Goal: Task Accomplishment & Management: Complete application form

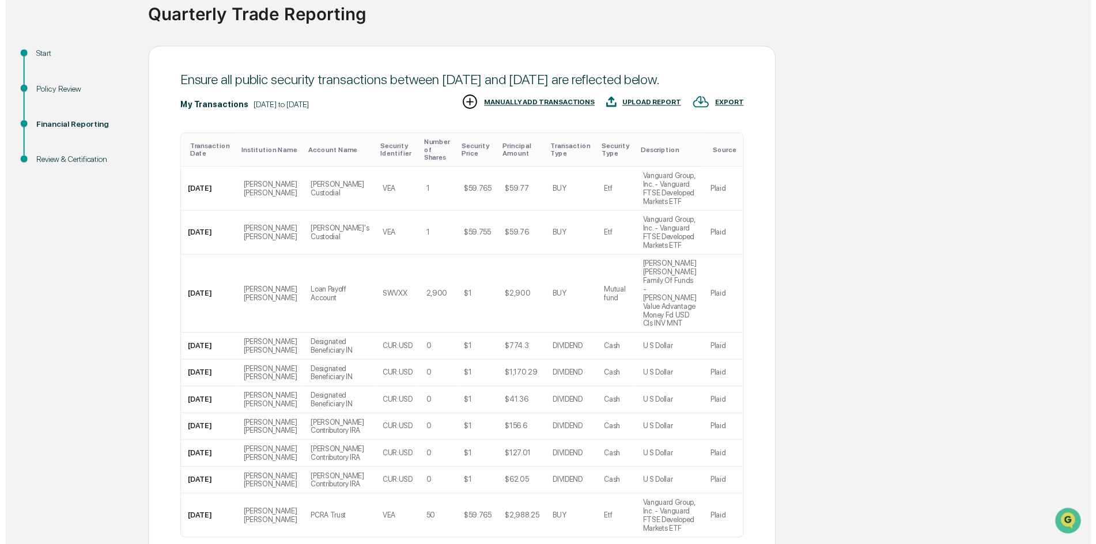
scroll to position [158, 0]
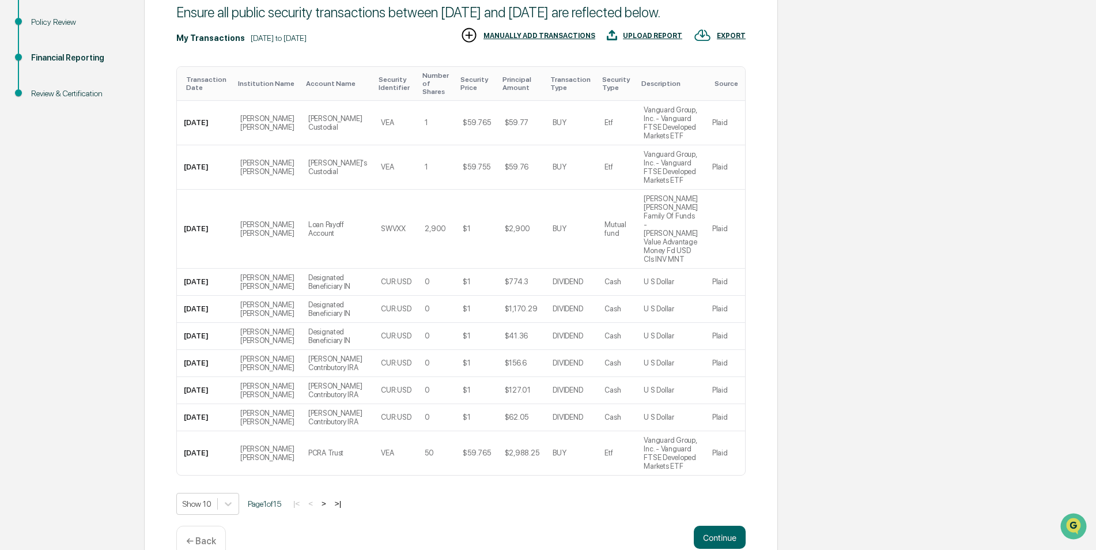
click at [200, 535] on p "← Back" at bounding box center [201, 540] width 30 height 11
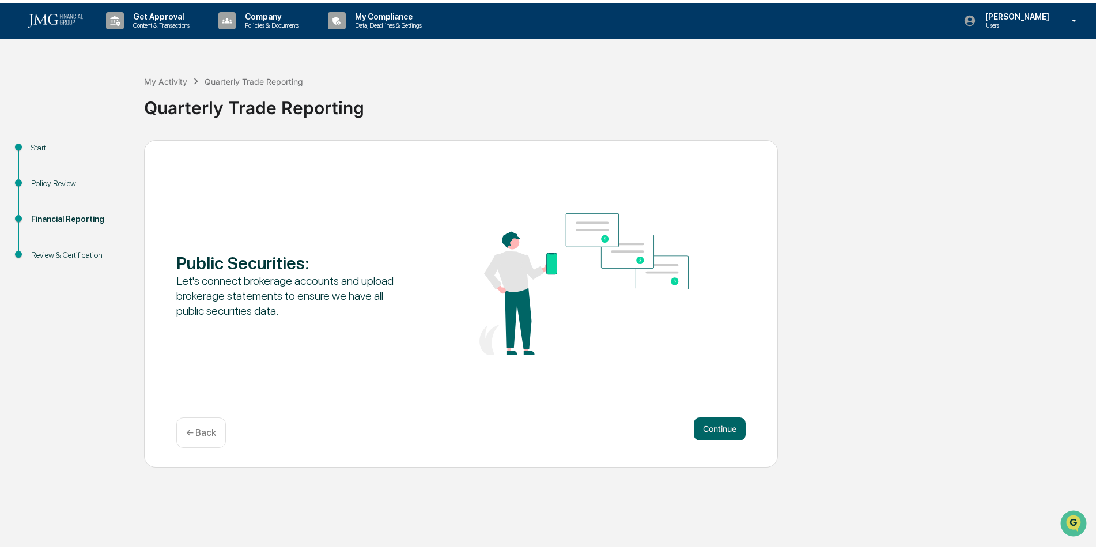
scroll to position [0, 0]
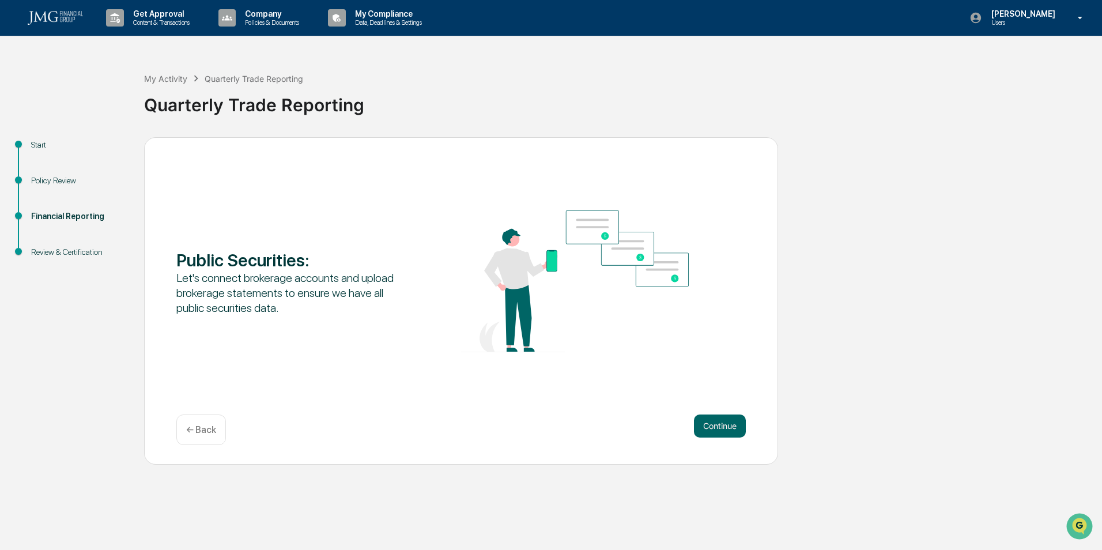
click at [209, 432] on p "← Back" at bounding box center [201, 429] width 30 height 11
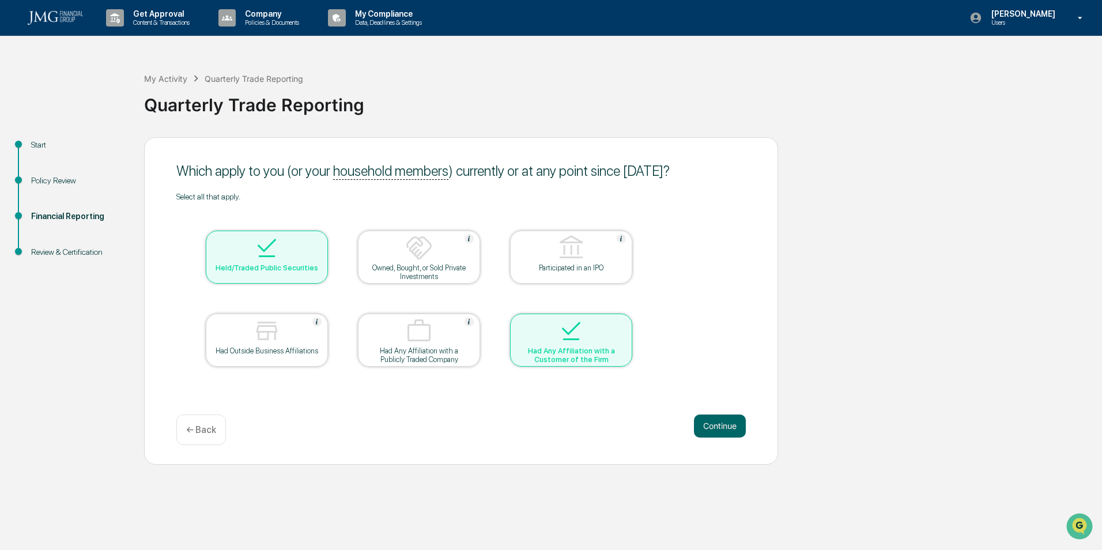
click at [719, 428] on button "Continue" at bounding box center [720, 425] width 52 height 23
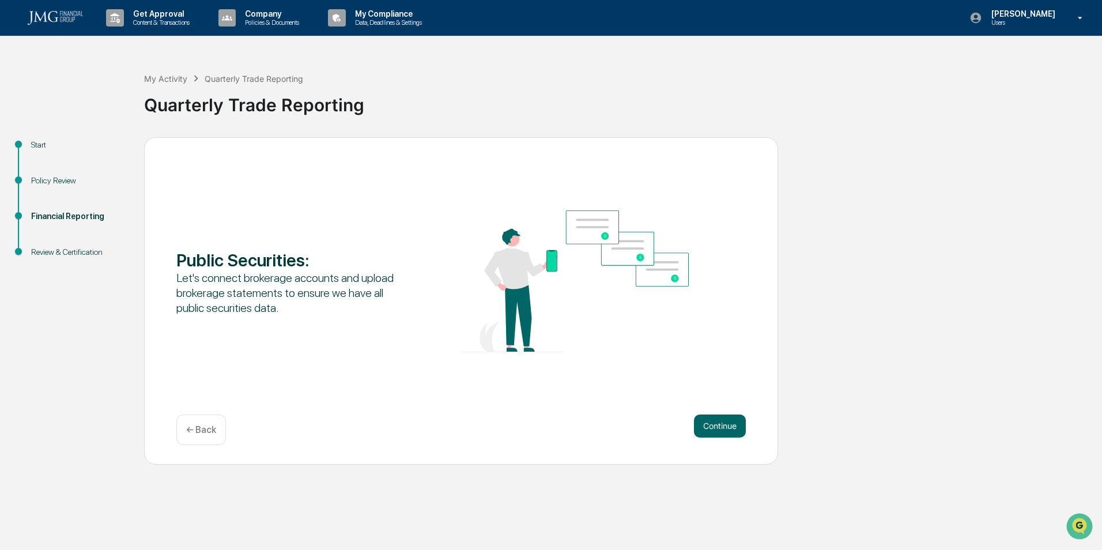
click at [719, 428] on button "Continue" at bounding box center [720, 425] width 52 height 23
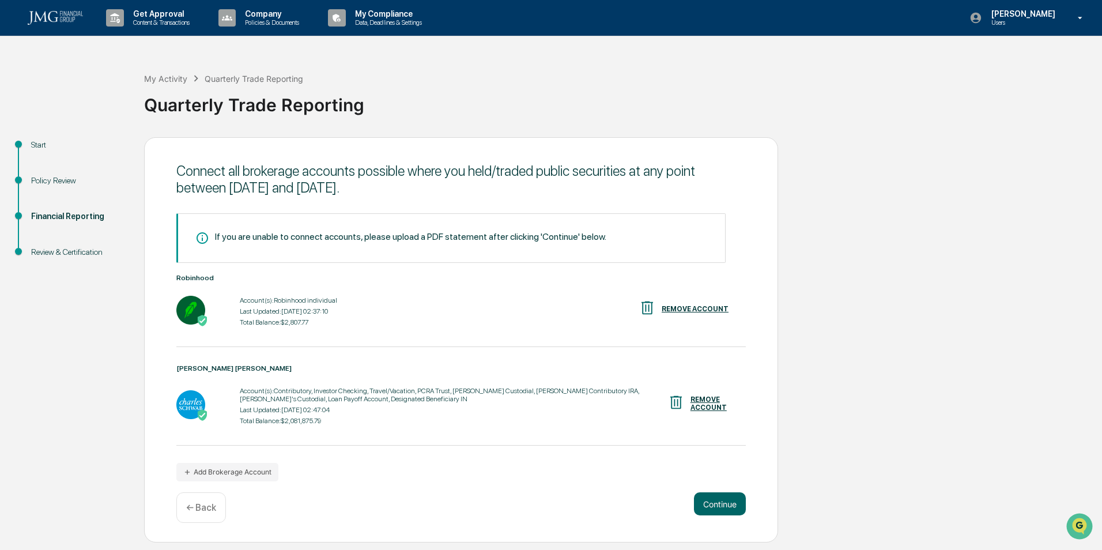
click at [721, 504] on button "Continue" at bounding box center [720, 503] width 52 height 23
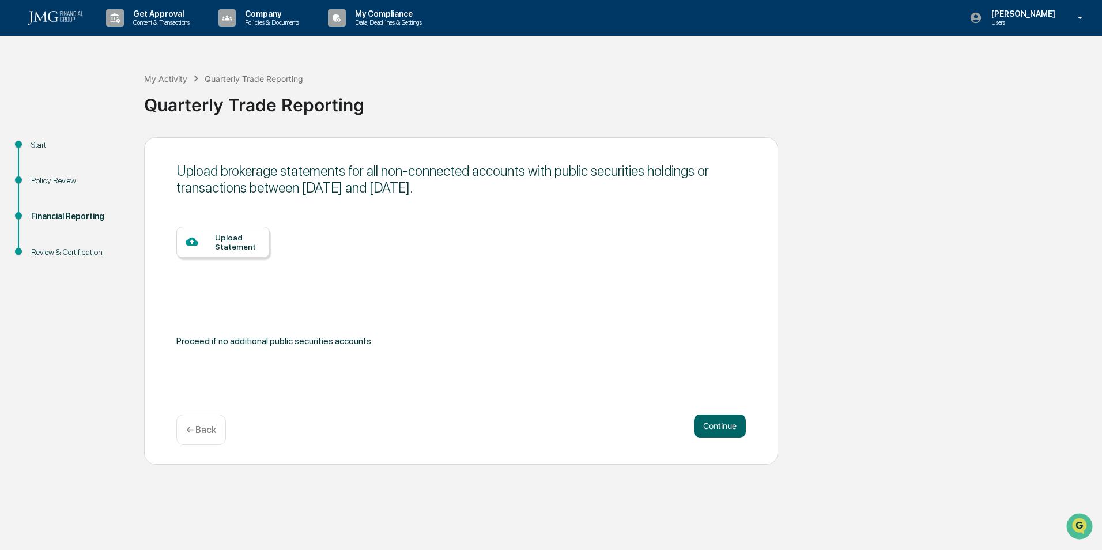
click at [737, 428] on button "Continue" at bounding box center [720, 425] width 52 height 23
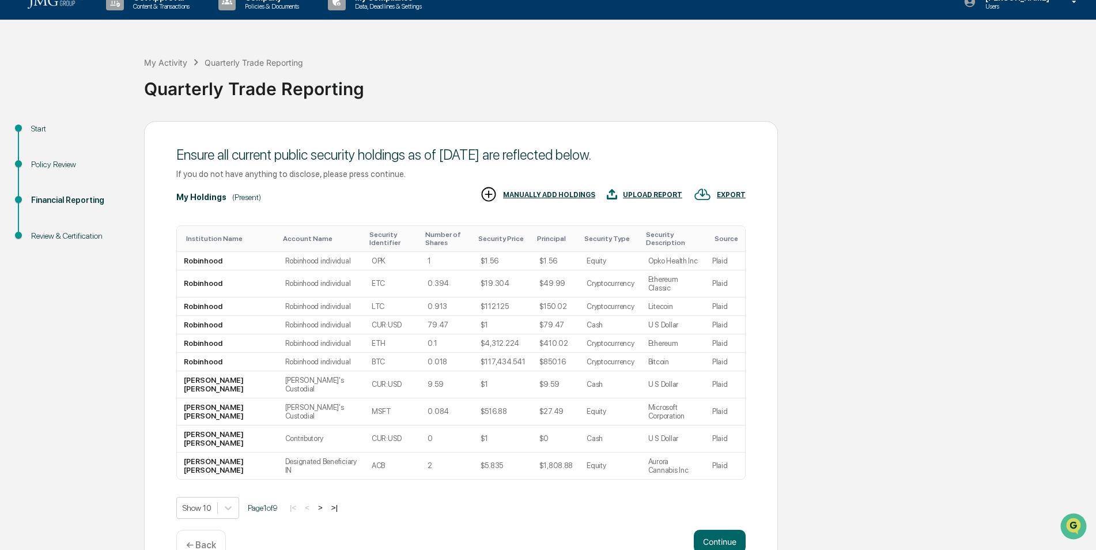
scroll to position [29, 0]
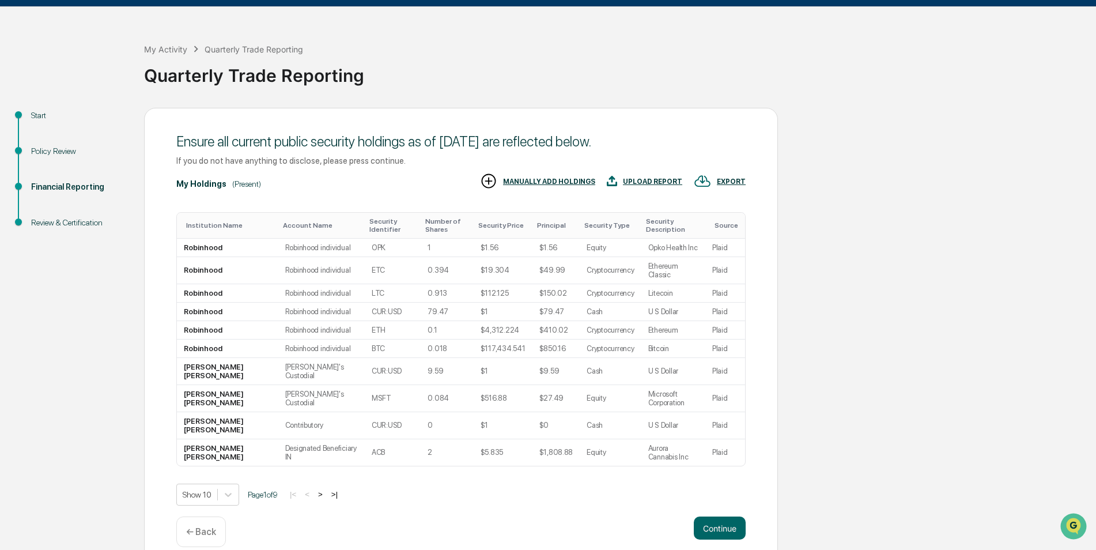
click at [326, 489] on button ">" at bounding box center [321, 494] width 12 height 10
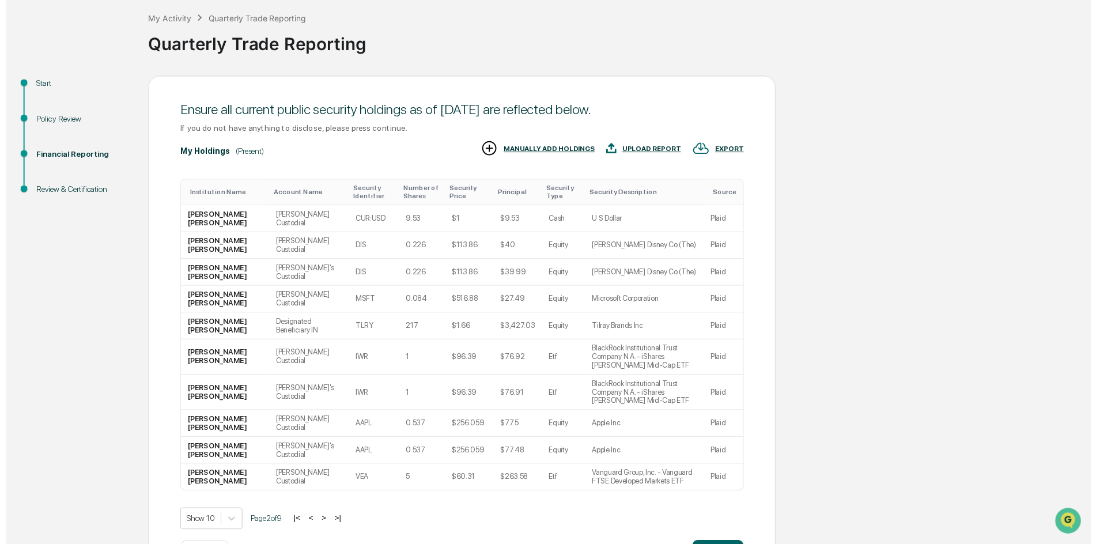
scroll to position [89, 0]
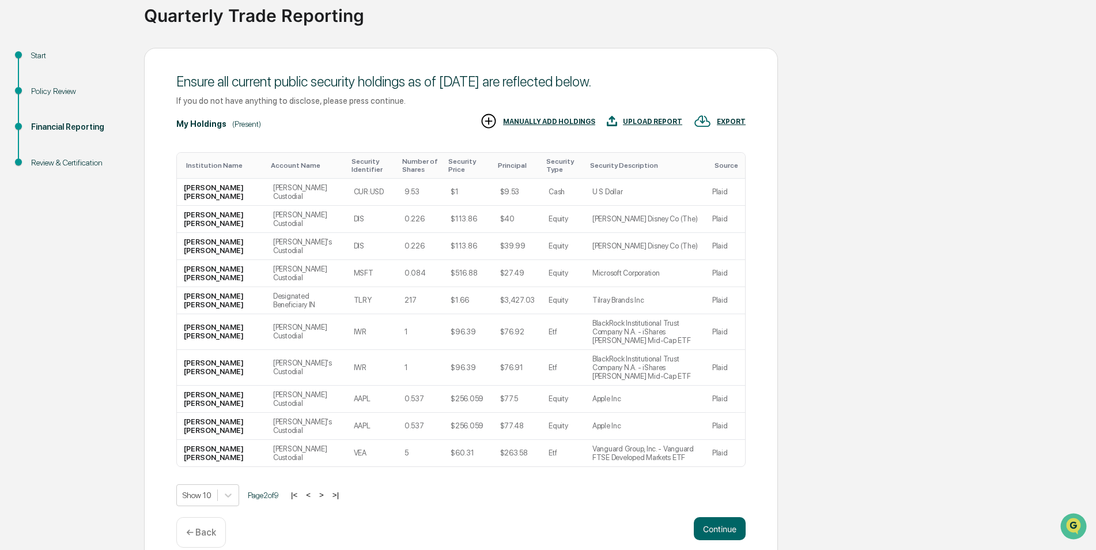
click at [720, 517] on button "Continue" at bounding box center [720, 528] width 52 height 23
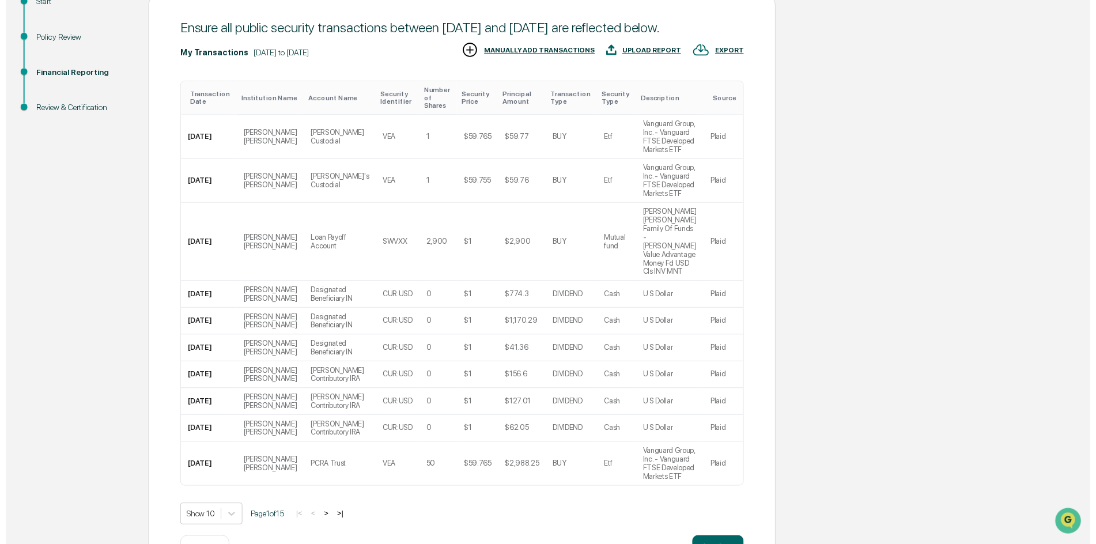
scroll to position [158, 0]
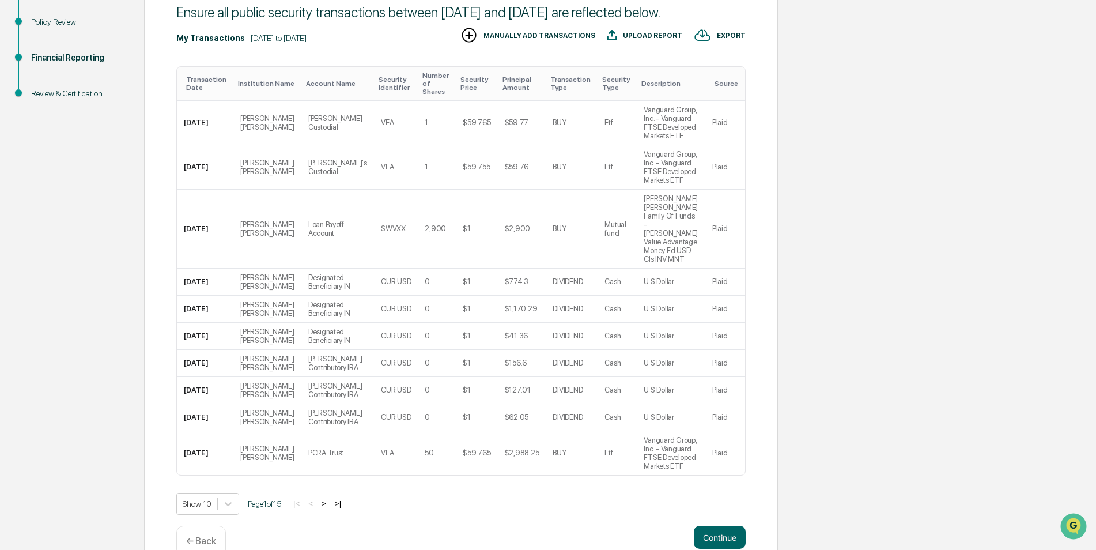
click at [727, 526] on button "Continue" at bounding box center [720, 537] width 52 height 23
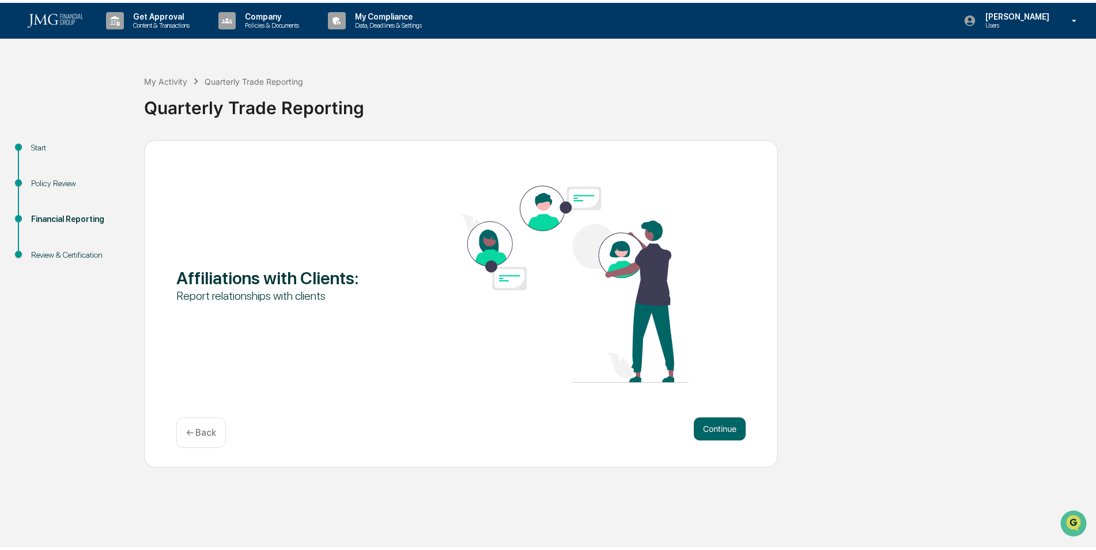
scroll to position [0, 0]
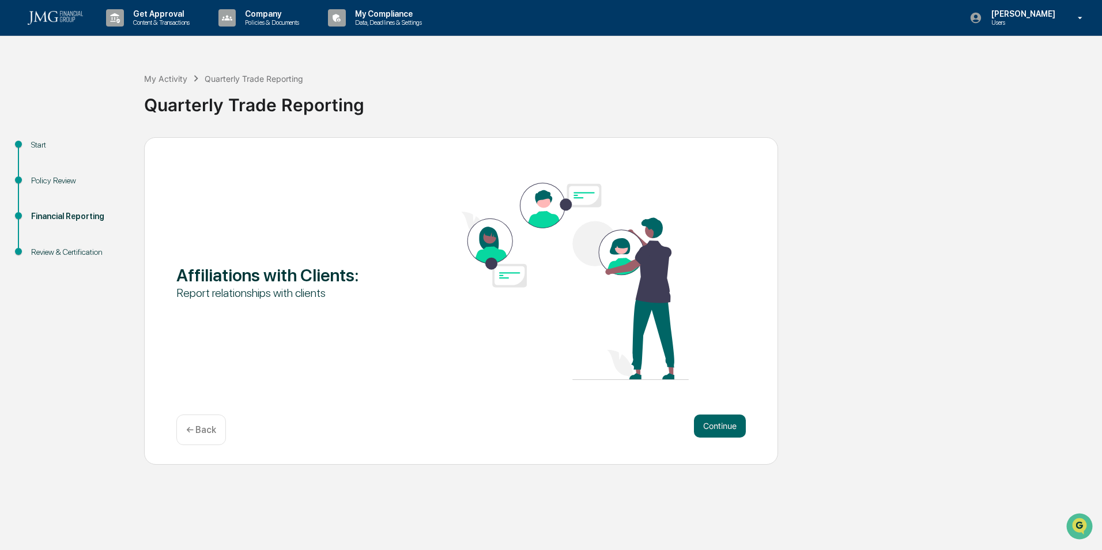
click at [728, 431] on button "Continue" at bounding box center [720, 425] width 52 height 23
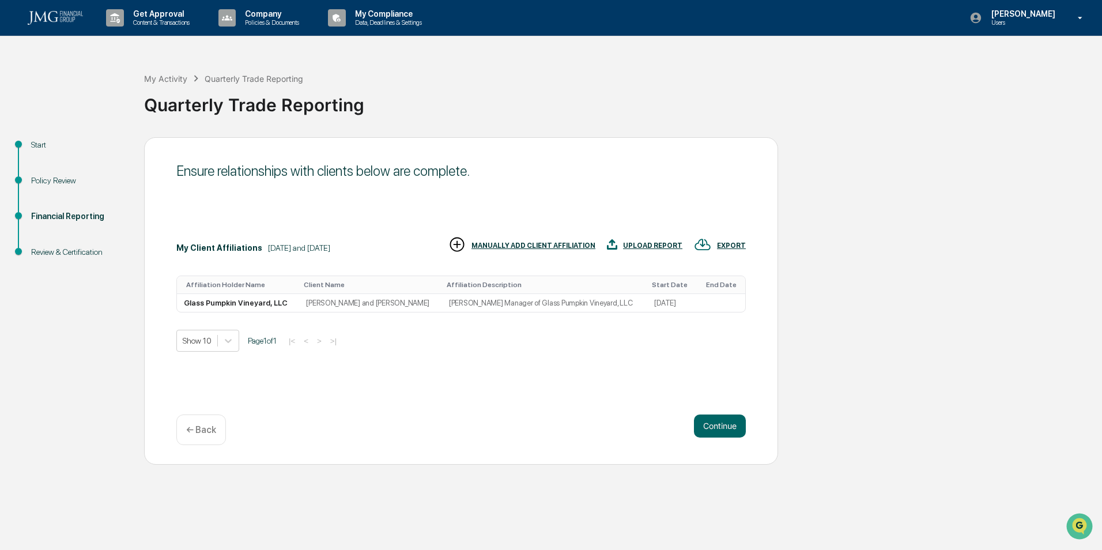
click at [723, 425] on button "Continue" at bounding box center [720, 425] width 52 height 23
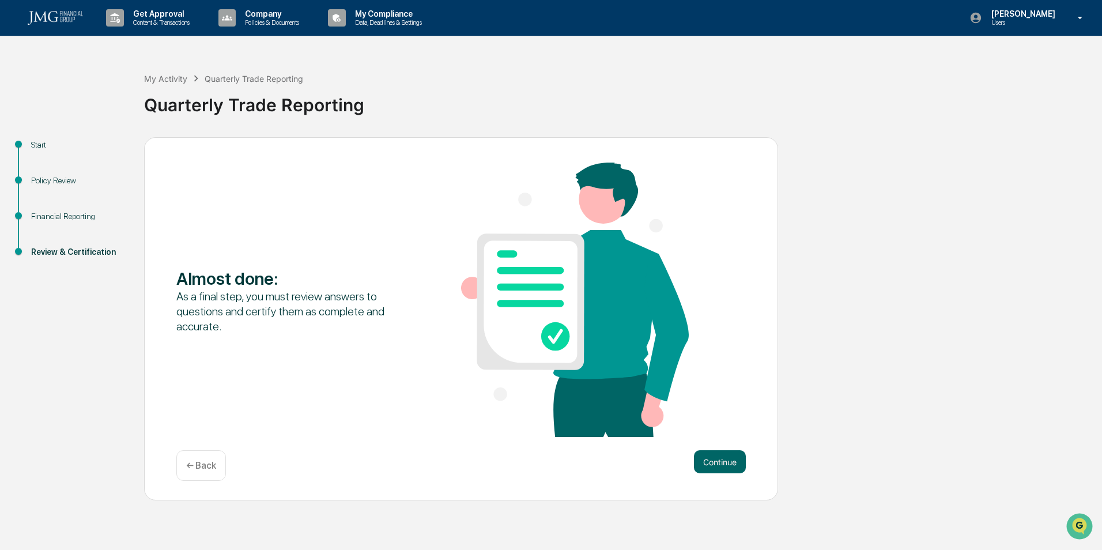
click at [717, 460] on button "Continue" at bounding box center [720, 461] width 52 height 23
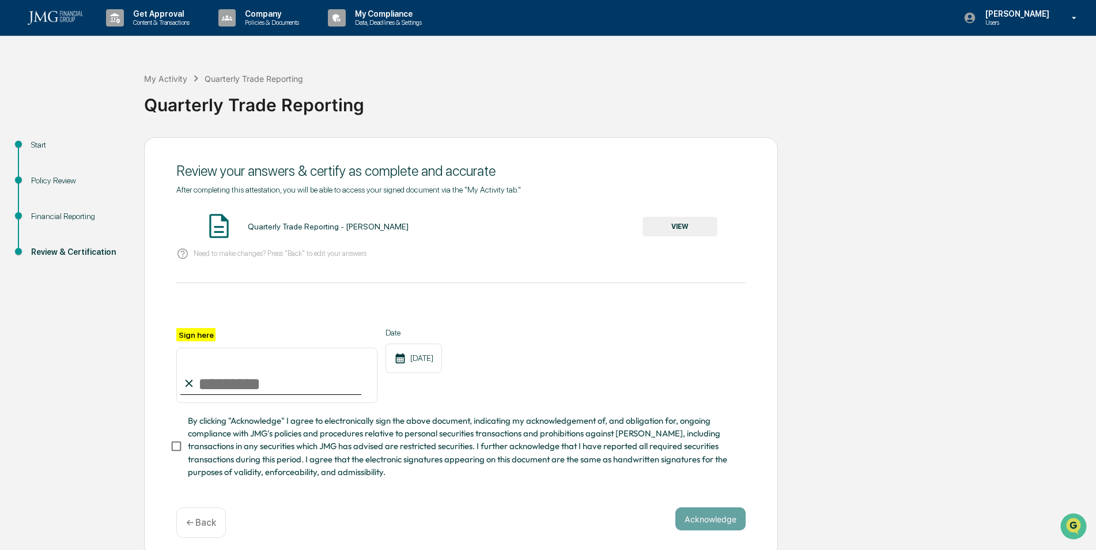
click at [252, 388] on input "Sign here" at bounding box center [276, 374] width 201 height 55
type input "**********"
click at [704, 522] on button "Acknowledge" at bounding box center [710, 518] width 70 height 23
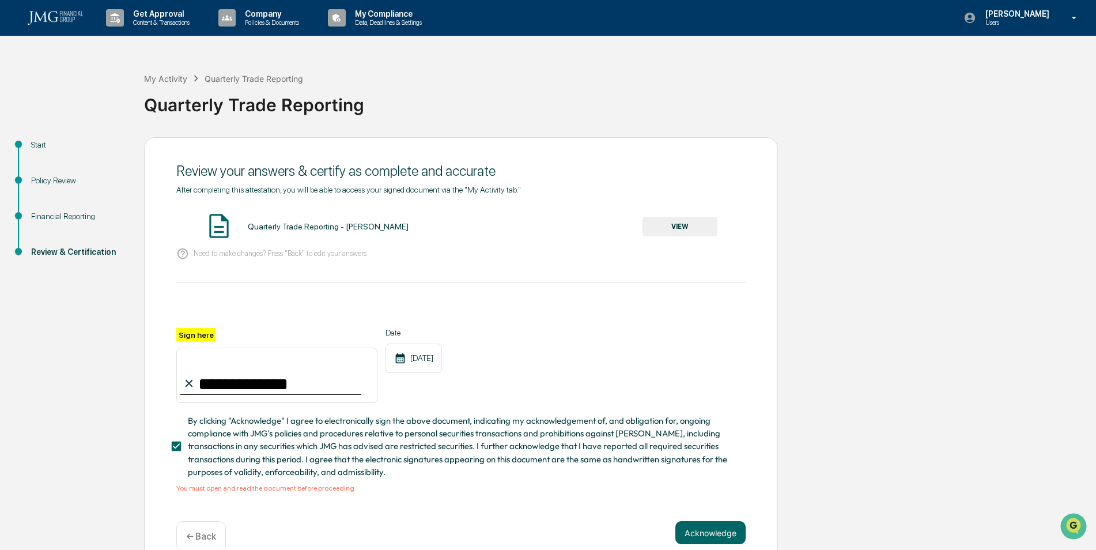
click at [683, 217] on button "VIEW" at bounding box center [680, 227] width 75 height 20
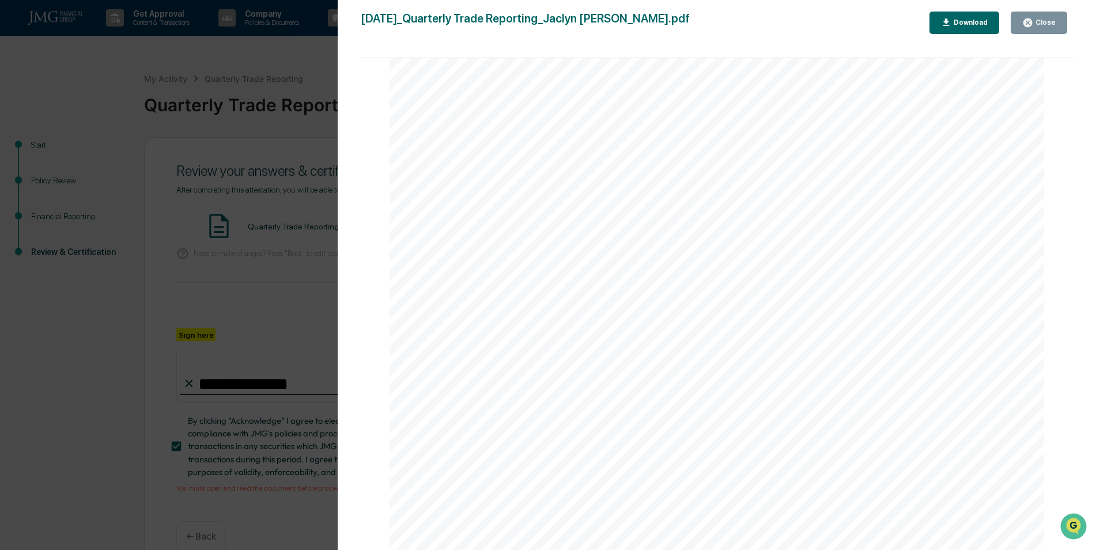
click at [1040, 28] on div "Close" at bounding box center [1038, 22] width 33 height 11
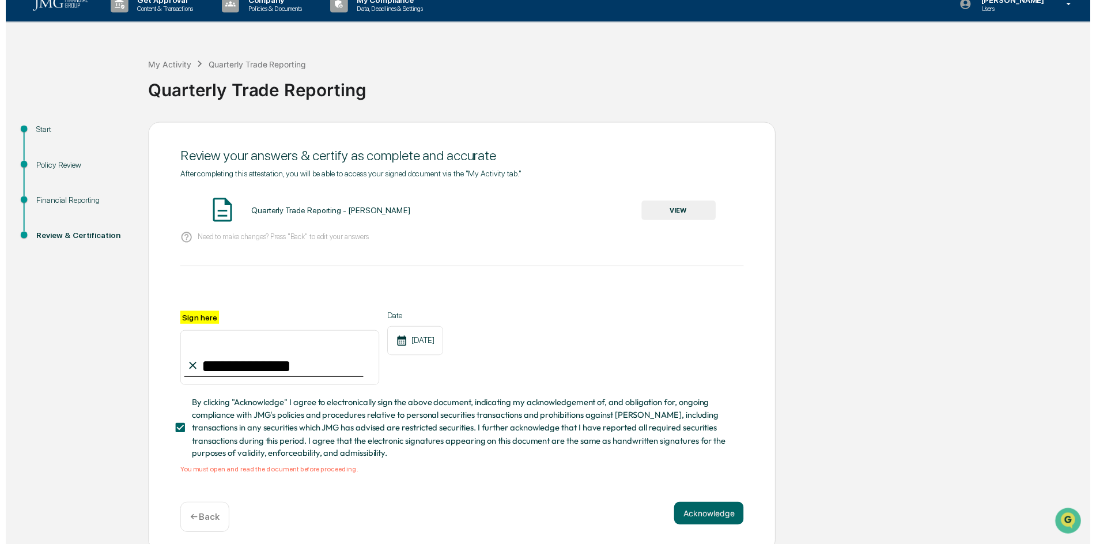
scroll to position [25, 0]
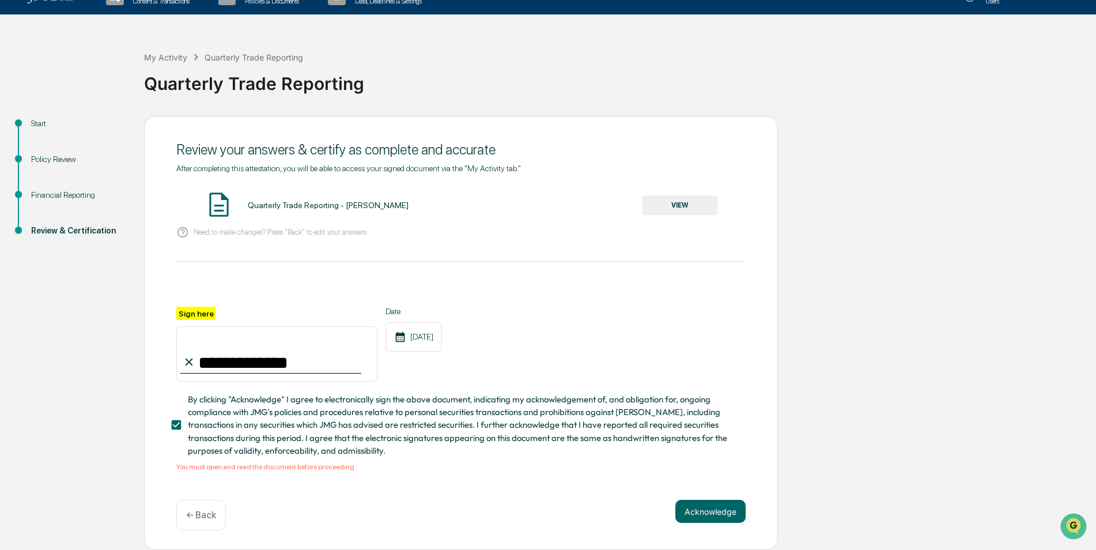
click at [709, 513] on button "Acknowledge" at bounding box center [710, 511] width 70 height 23
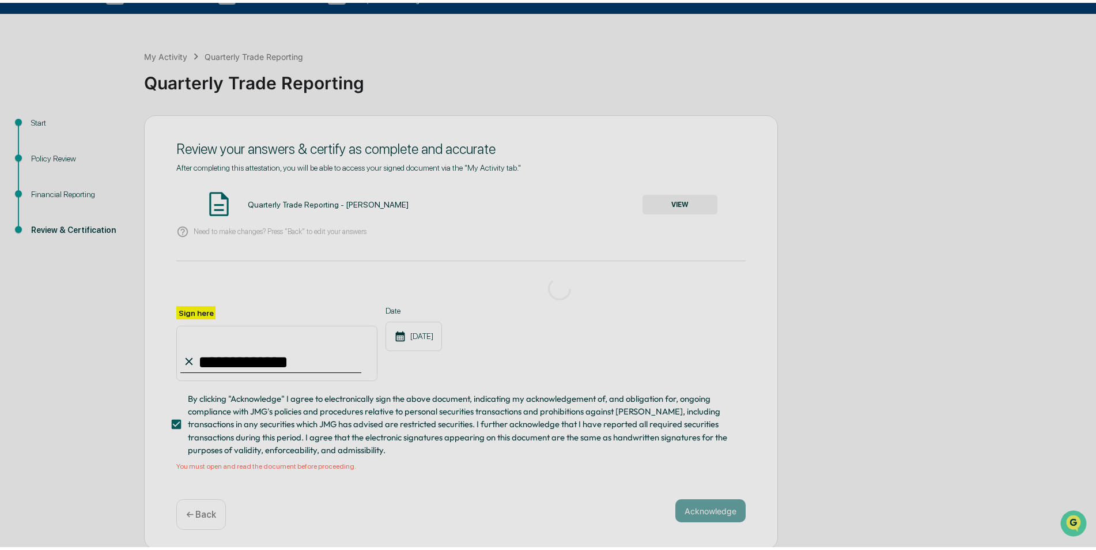
scroll to position [0, 0]
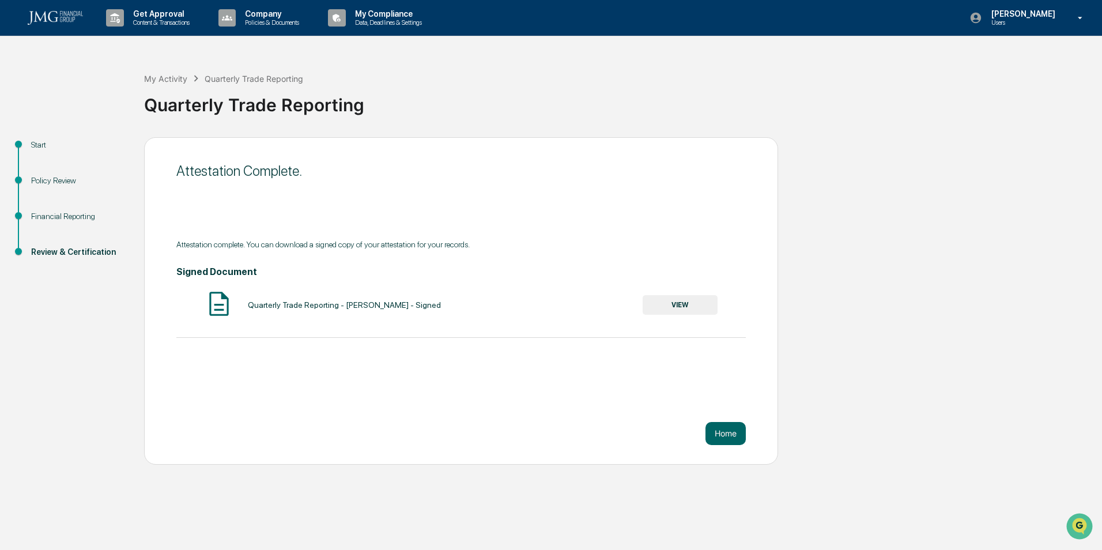
click at [736, 444] on button "Home" at bounding box center [725, 433] width 40 height 23
